Goal: Book appointment/travel/reservation

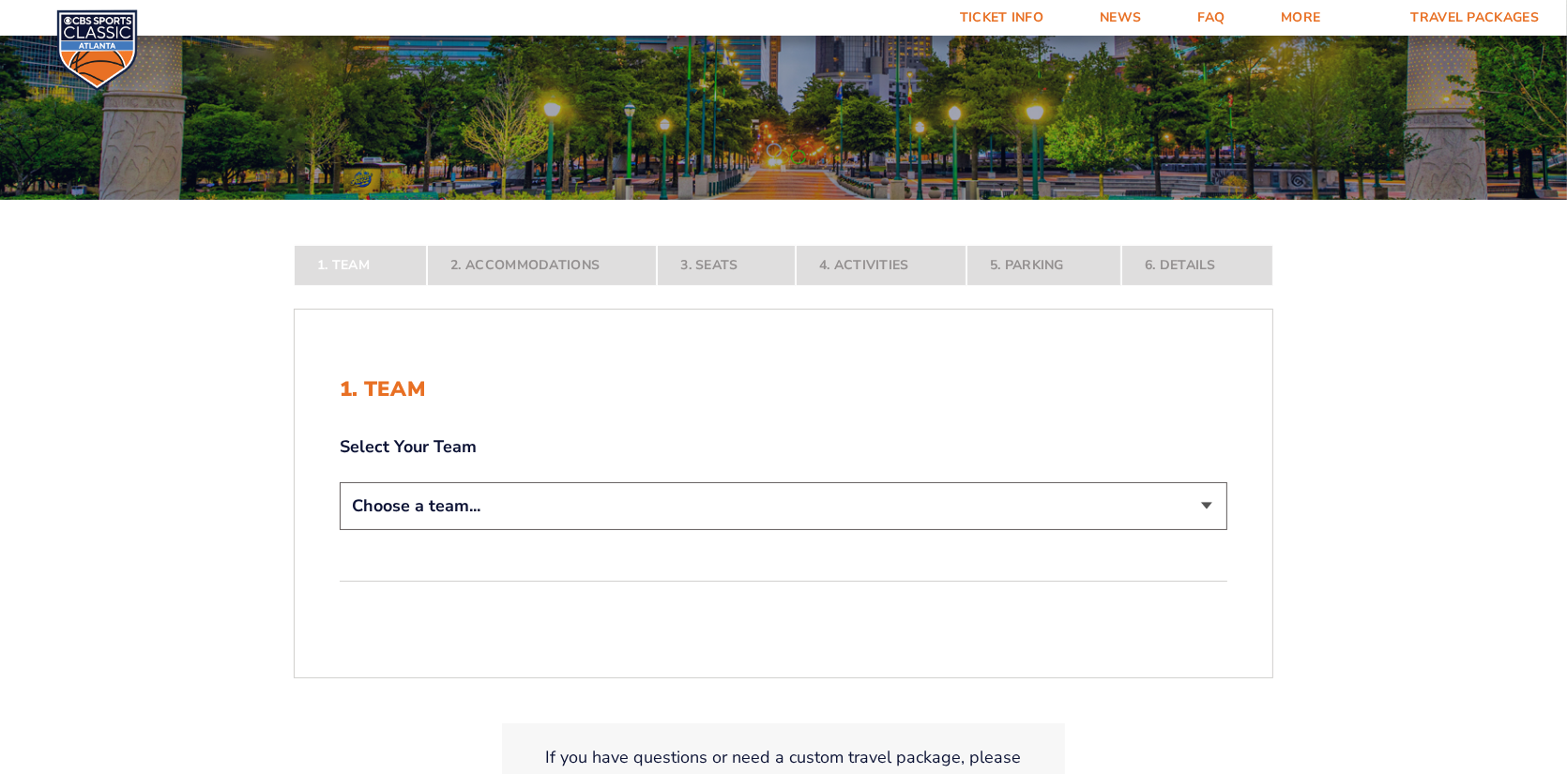
scroll to position [282, 0]
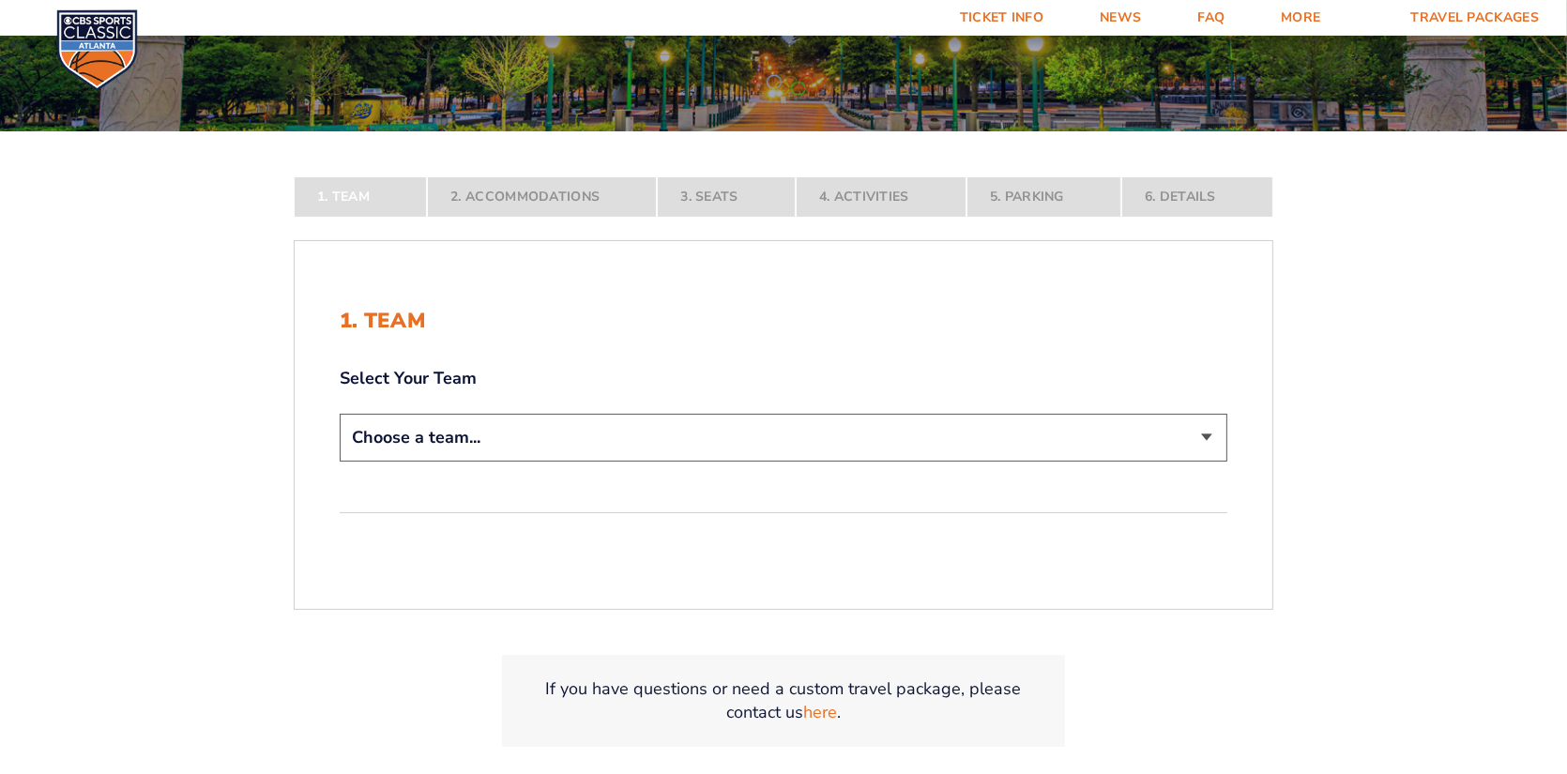
click at [1204, 440] on select "Choose a team... [US_STATE] Wildcats [US_STATE] State Buckeyes [US_STATE] Tar H…" at bounding box center [784, 438] width 888 height 48
select select "12956"
click at [340, 462] on select "Choose a team... [US_STATE] Wildcats [US_STATE] State Buckeyes [US_STATE] Tar H…" at bounding box center [784, 438] width 888 height 48
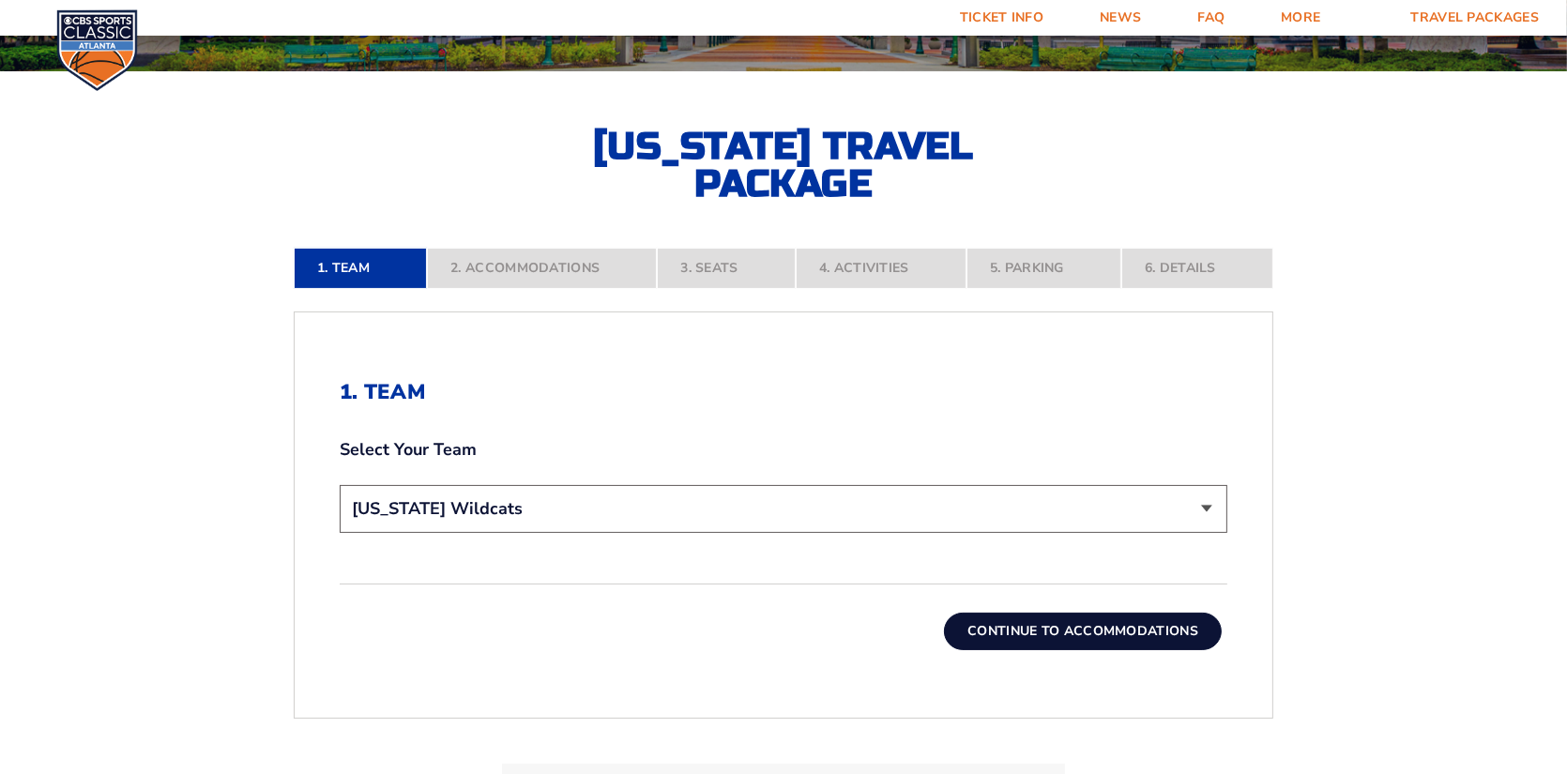
scroll to position [375, 0]
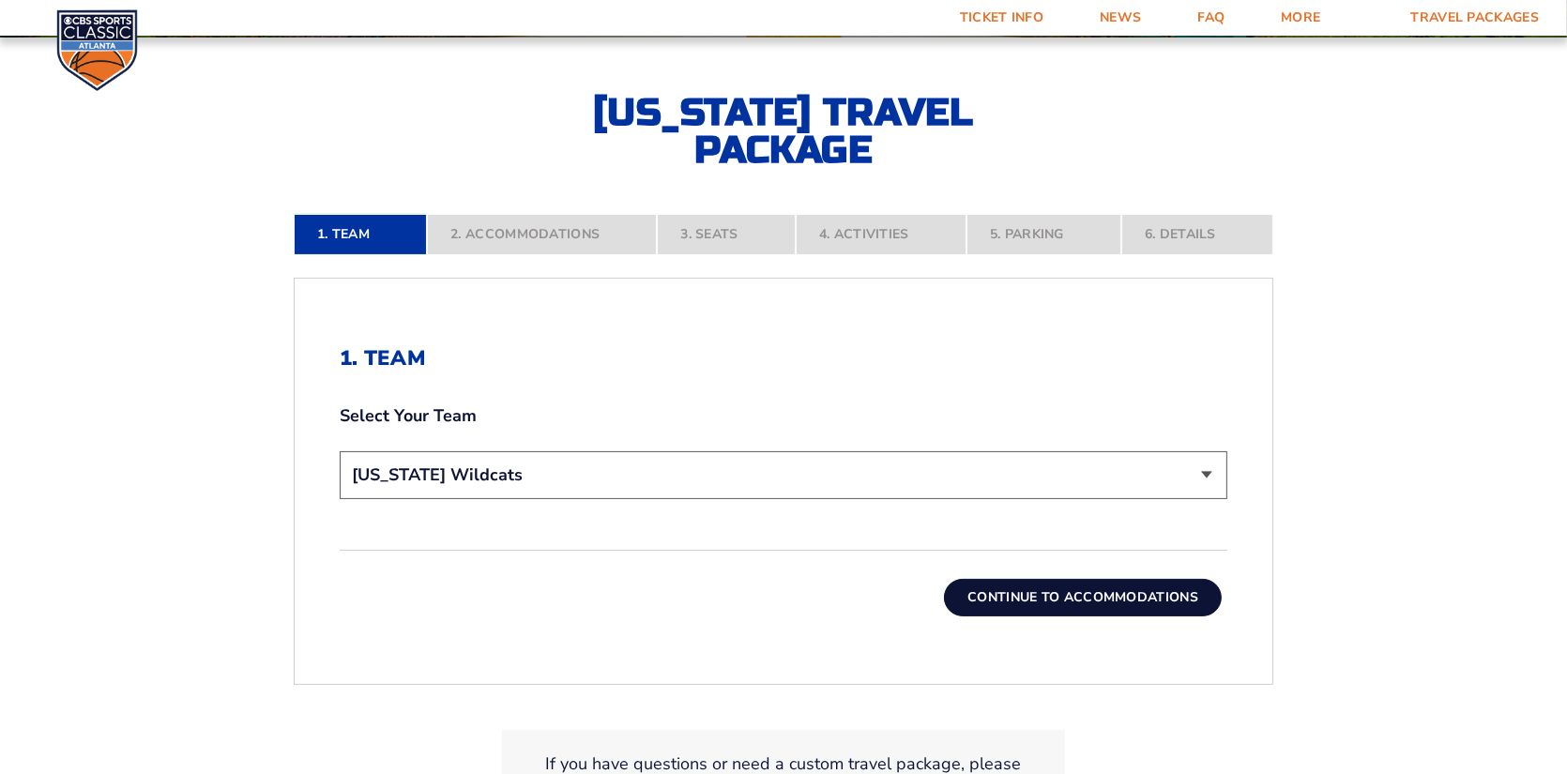
click at [1092, 597] on button "Continue To Accommodations" at bounding box center [1083, 598] width 278 height 38
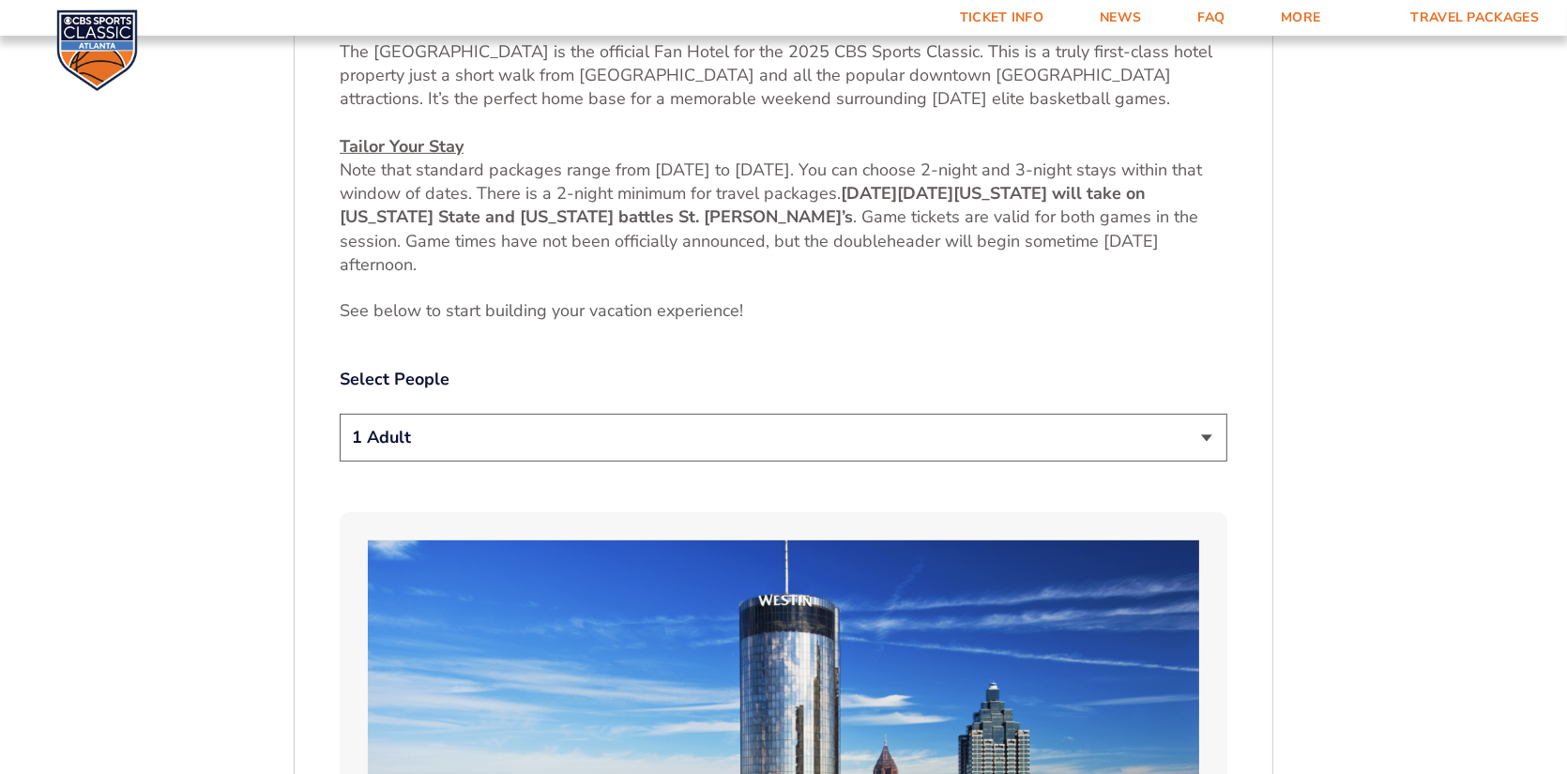
scroll to position [835, 0]
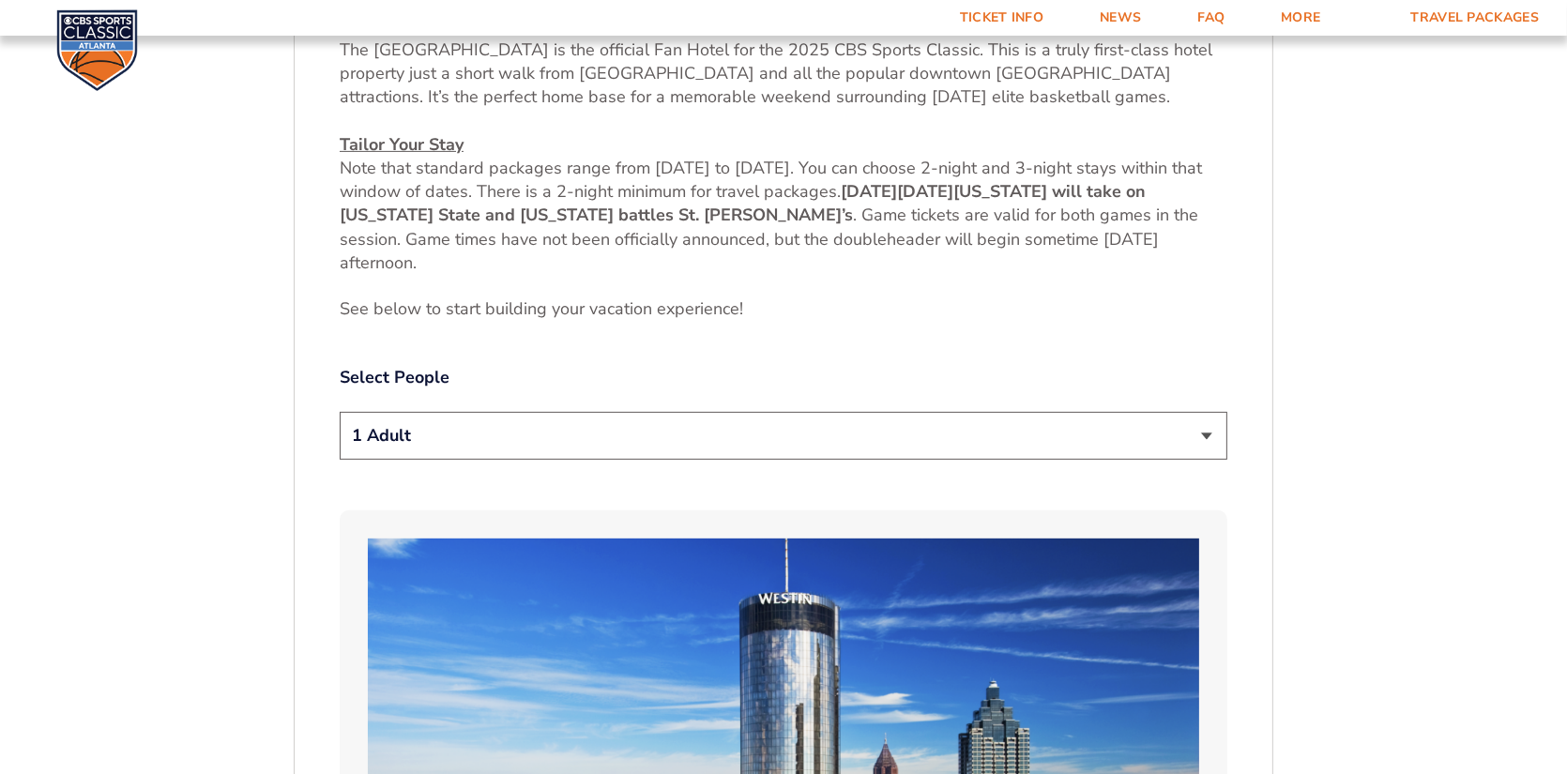
click at [1213, 434] on select "1 Adult 2 Adults 3 Adults 4 Adults 2 Adults + 1 Child 2 Adults + 2 Children 2 A…" at bounding box center [784, 436] width 888 height 48
select select "2 Adults"
click at [340, 412] on select "1 Adult 2 Adults 3 Adults 4 Adults 2 Adults + 1 Child 2 Adults + 2 Children 2 A…" at bounding box center [784, 436] width 888 height 48
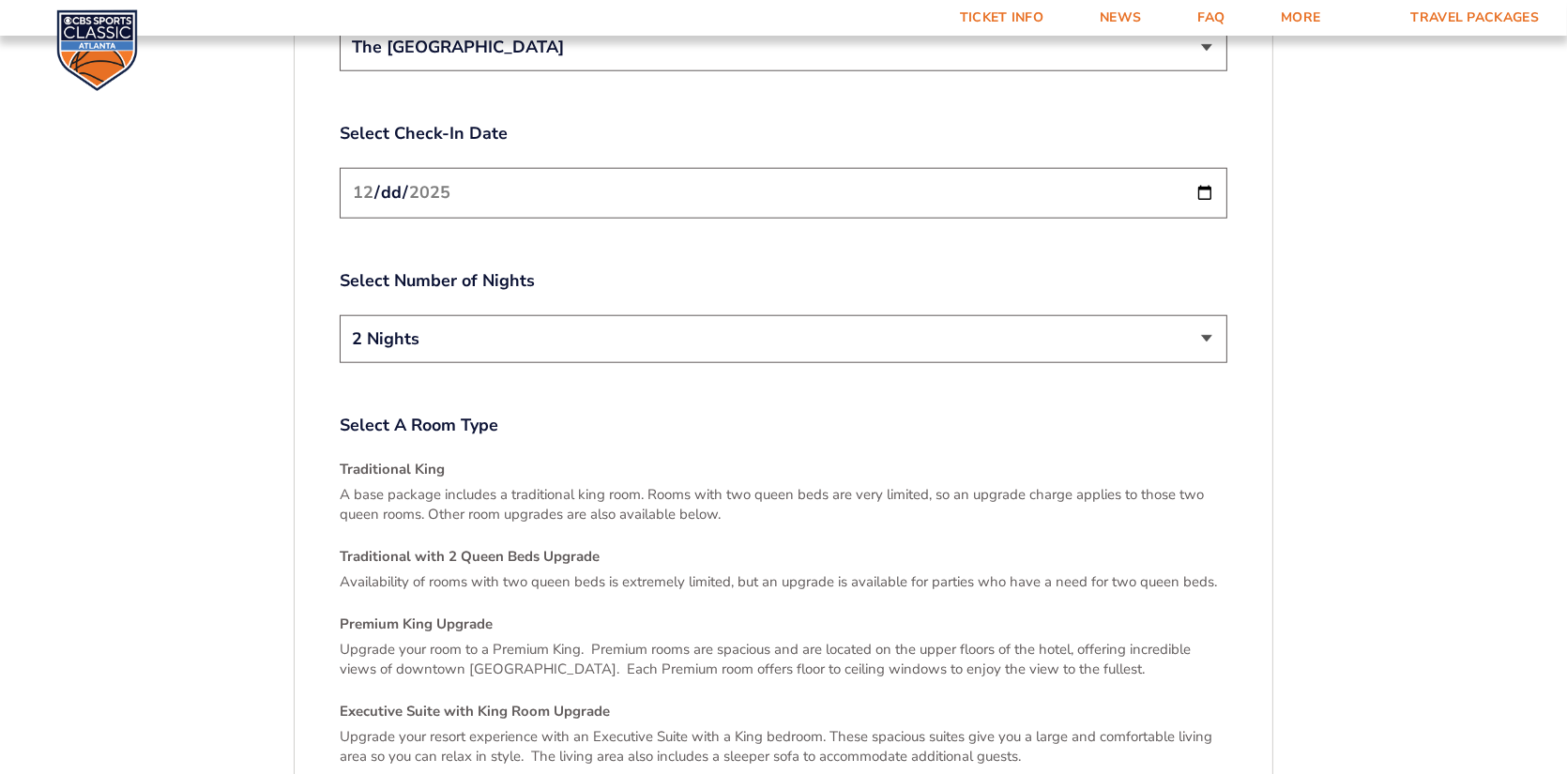
scroll to position [2431, 0]
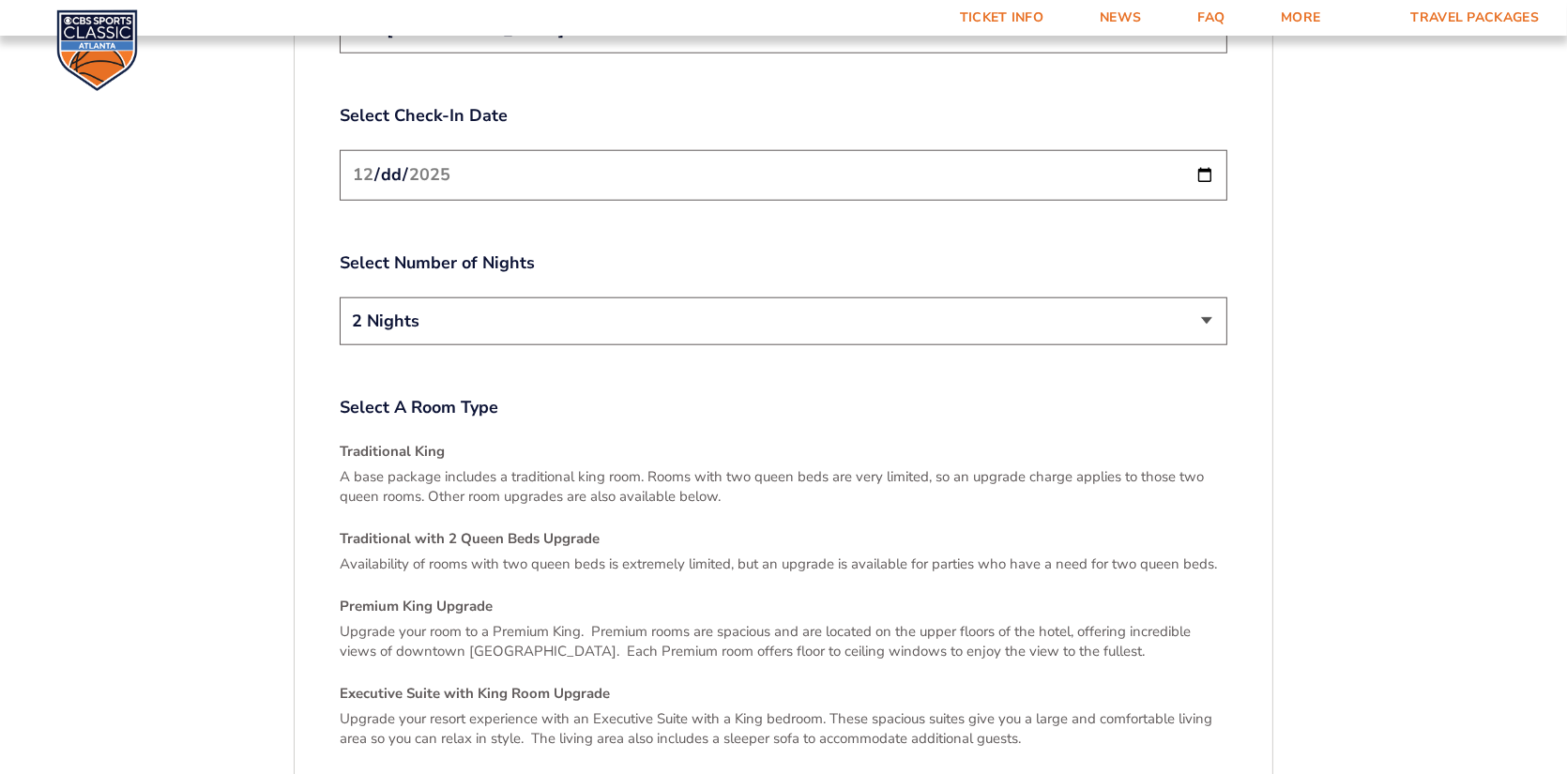
click at [1220, 154] on input "[DATE]" at bounding box center [784, 175] width 888 height 50
click at [1202, 154] on input "[DATE]" at bounding box center [784, 175] width 888 height 50
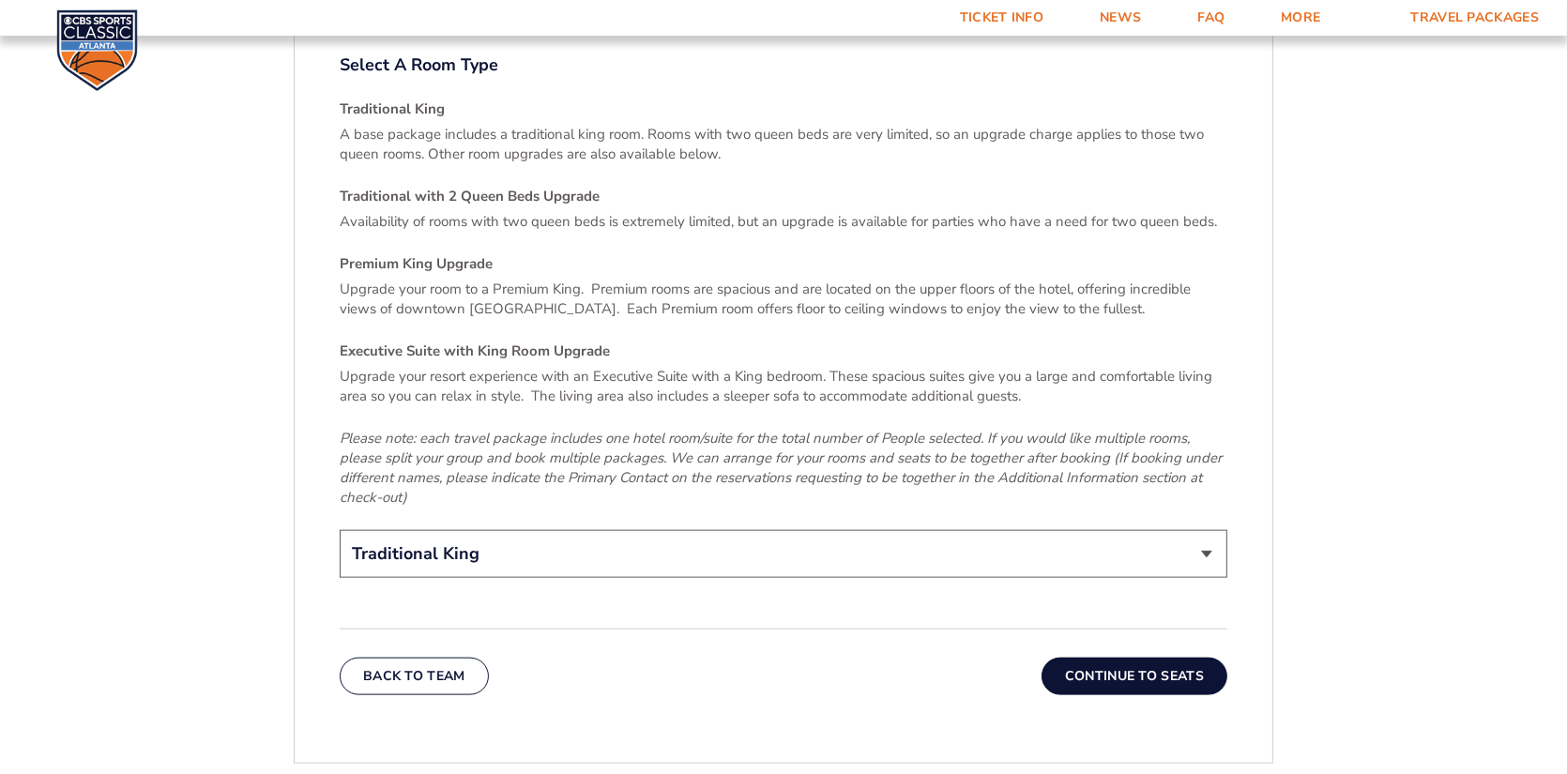
scroll to position [2806, 0]
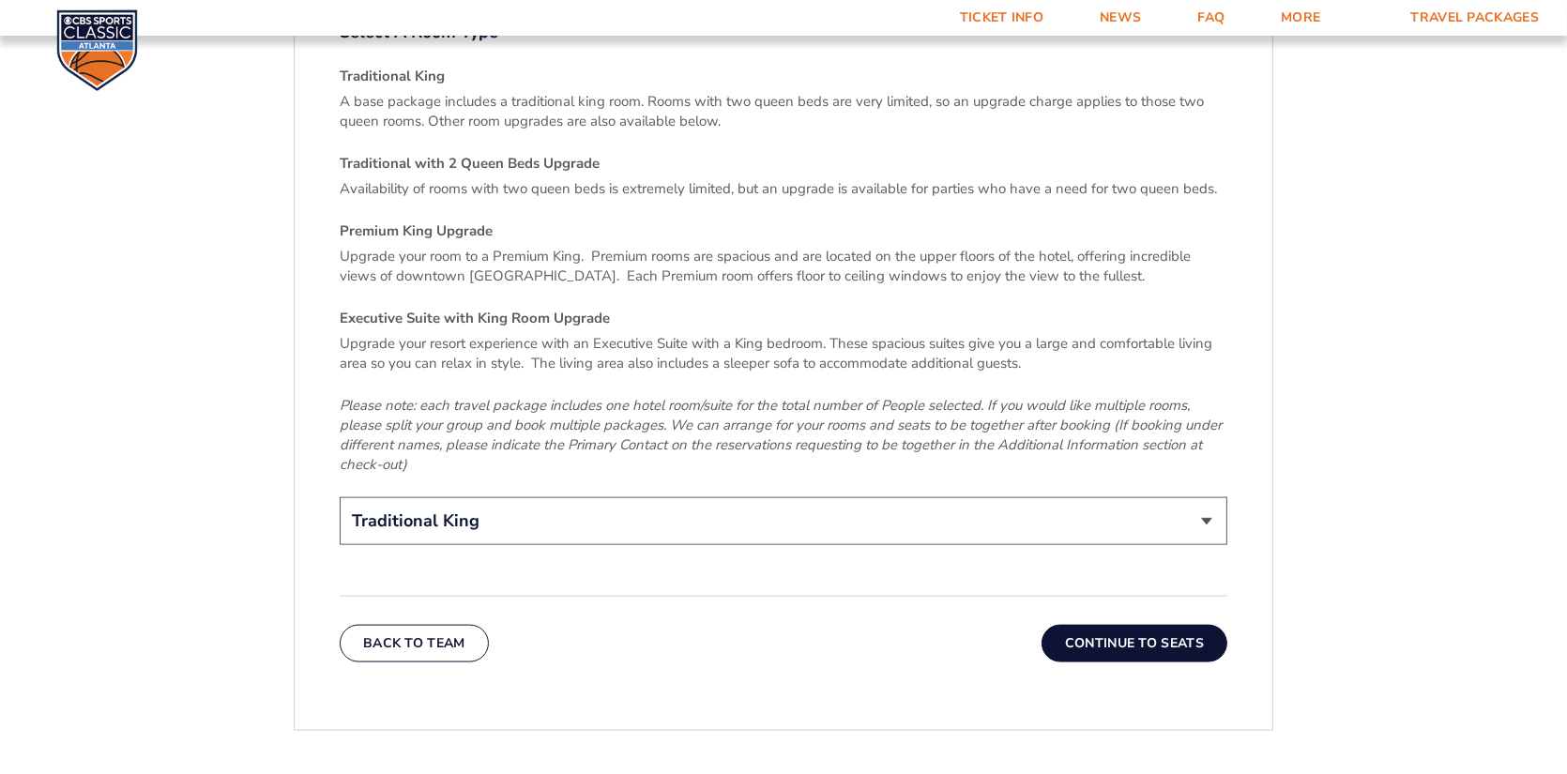
click at [1206, 497] on select "Traditional King Traditional with 2 Queen Beds Upgrade (+$45 per night) Premium…" at bounding box center [784, 521] width 888 height 48
click at [340, 497] on select "Traditional King Traditional with 2 Queen Beds Upgrade (+$45 per night) Premium…" at bounding box center [784, 521] width 888 height 48
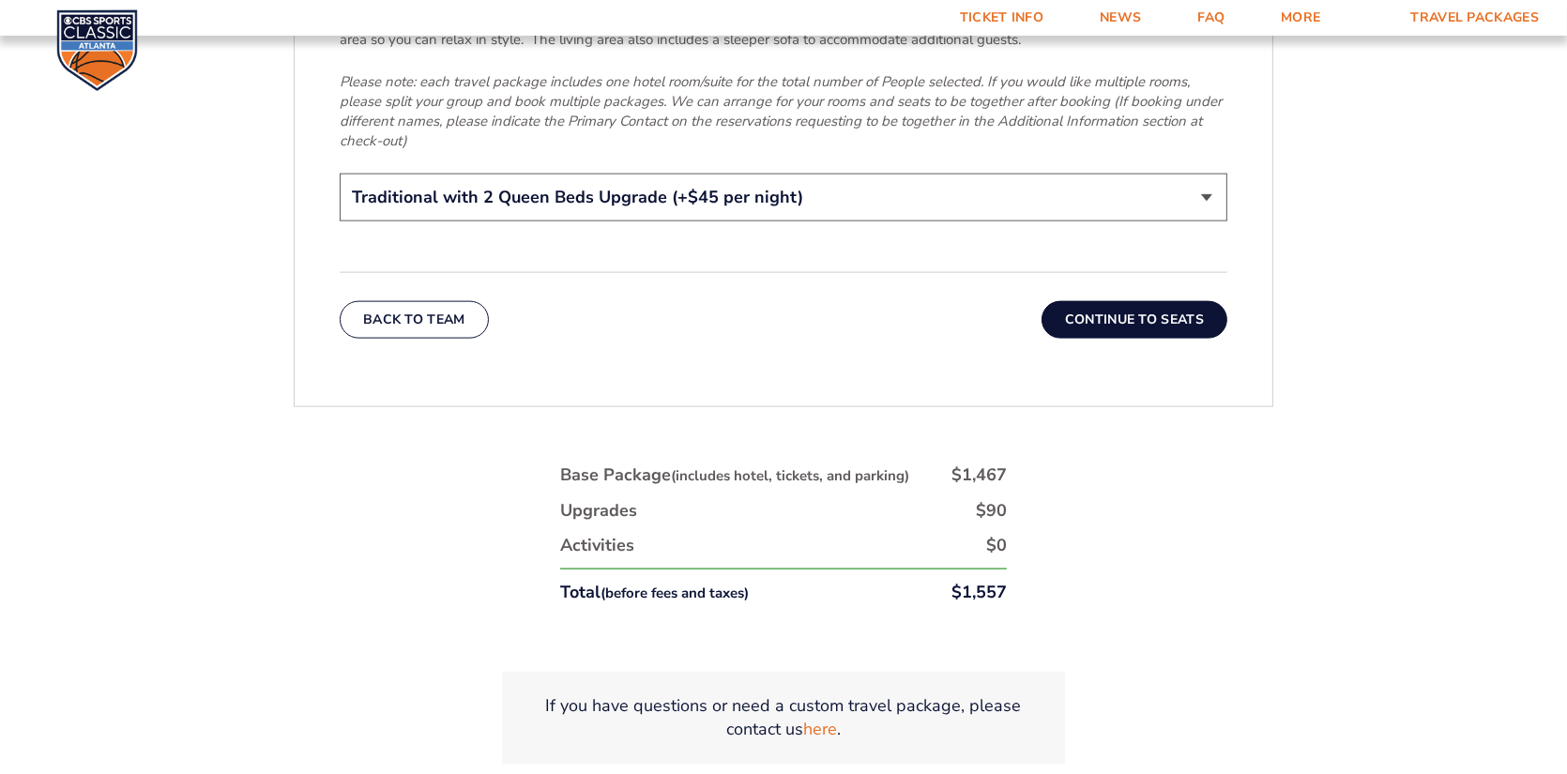
scroll to position [3036, 0]
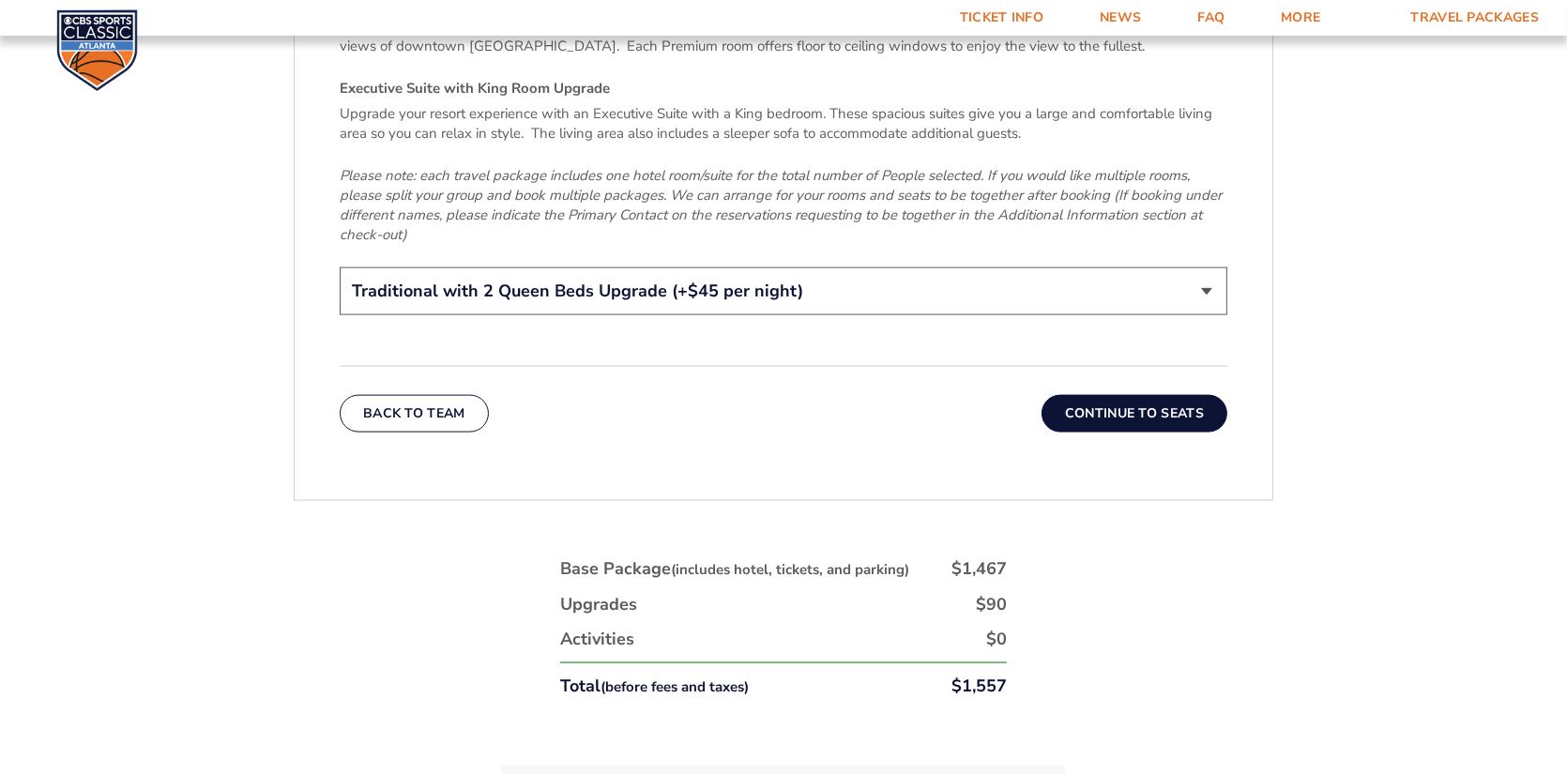
click at [1213, 267] on select "Traditional King Traditional with 2 Queen Beds Upgrade (+$45 per night) Premium…" at bounding box center [784, 291] width 888 height 48
select select "Traditional King"
click at [340, 267] on select "Traditional King Traditional with 2 Queen Beds Upgrade (+$45 per night) Premium…" at bounding box center [784, 291] width 888 height 48
click at [1128, 395] on button "Continue To Seats" at bounding box center [1135, 414] width 186 height 38
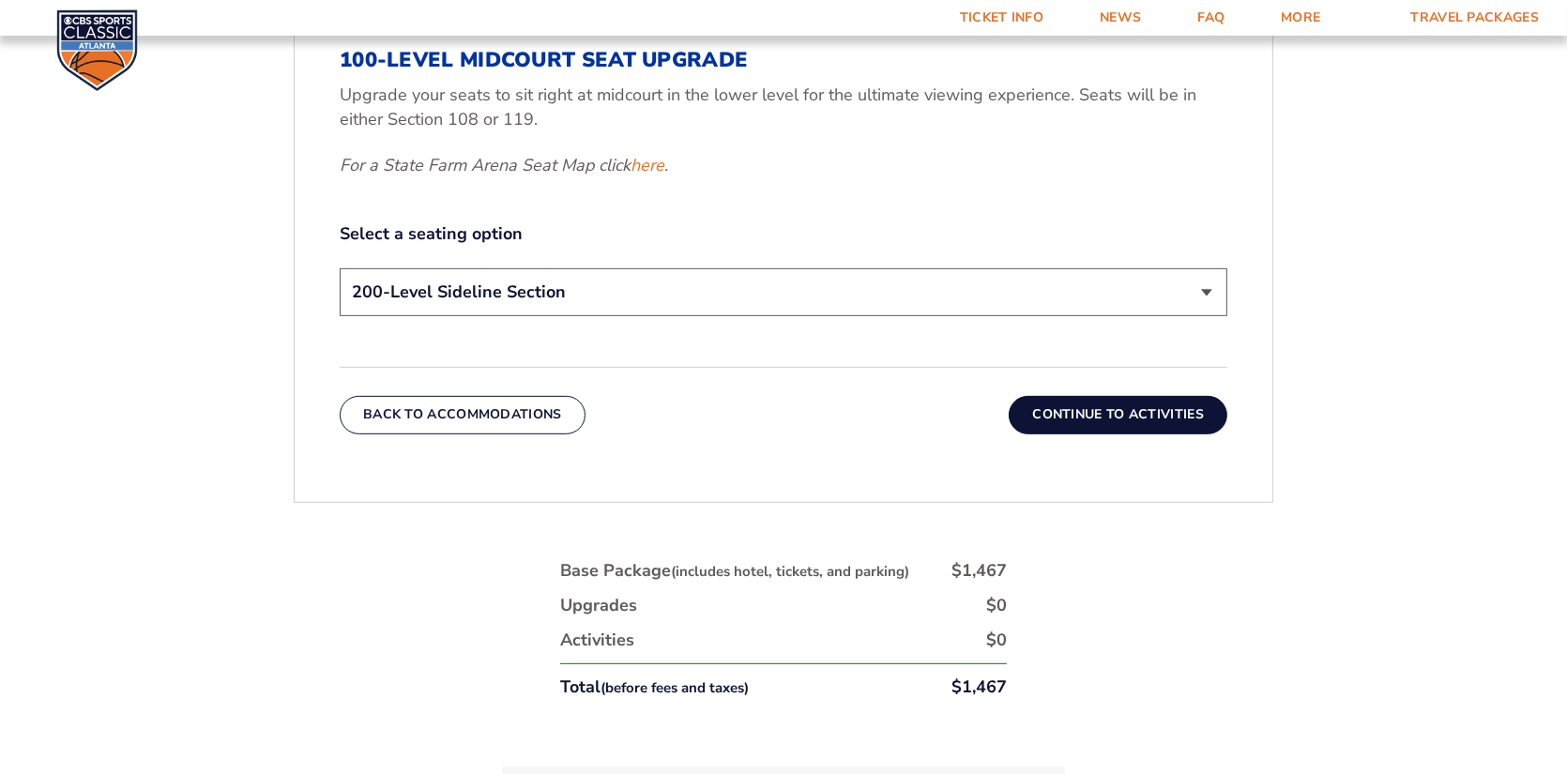
scroll to position [929, 0]
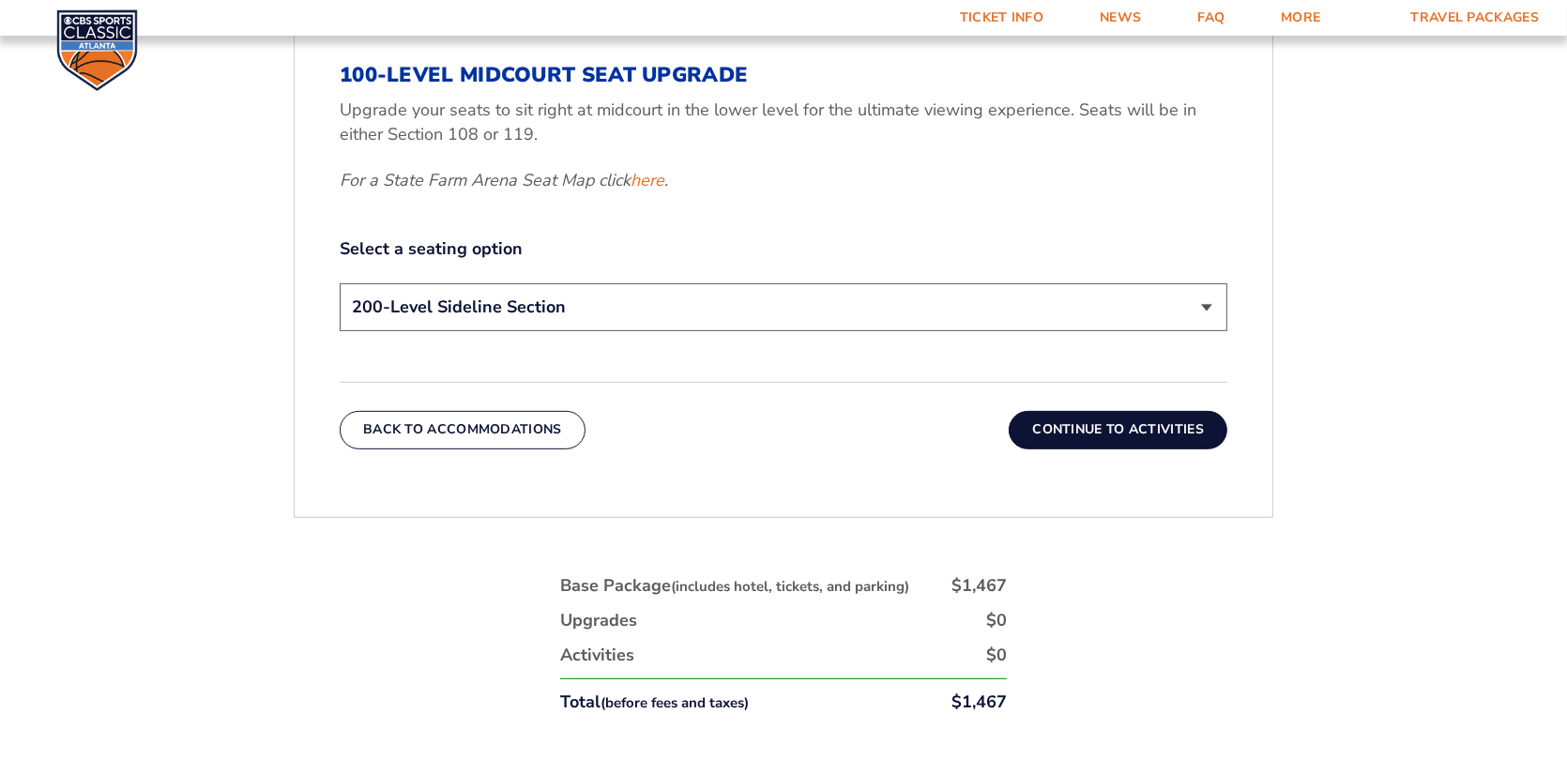
click at [1206, 304] on select "200-Level Sideline Section 100-Level Corner Seat Upgrade (+$120 per person) 100…" at bounding box center [784, 307] width 888 height 48
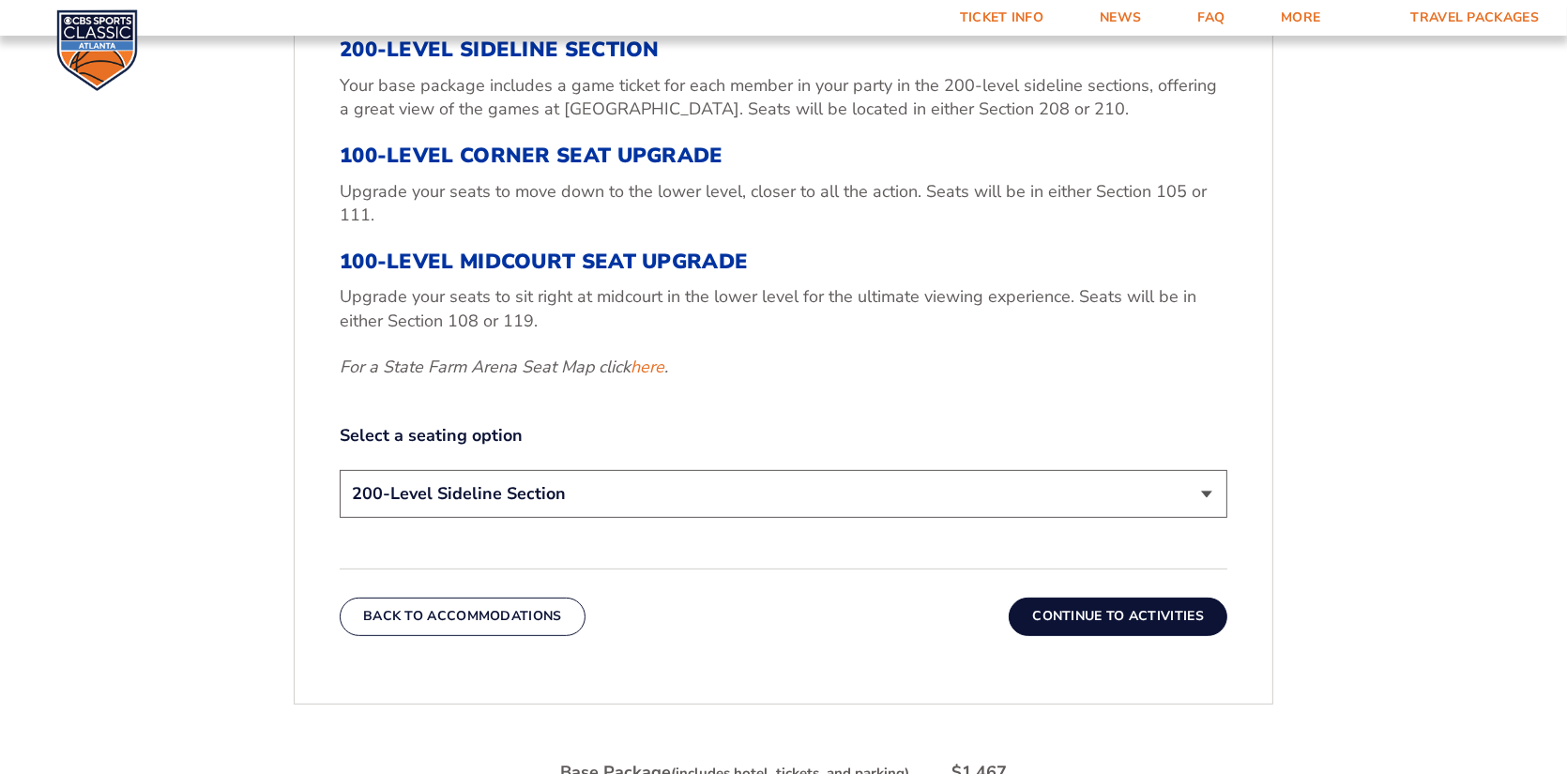
scroll to position [741, 0]
click at [656, 367] on link "here" at bounding box center [648, 368] width 34 height 23
